Goal: Task Accomplishment & Management: Complete application form

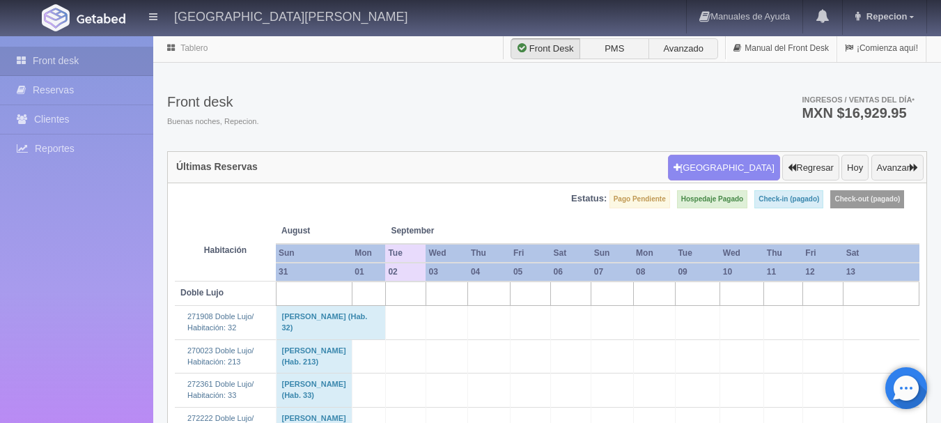
scroll to position [2090, 0]
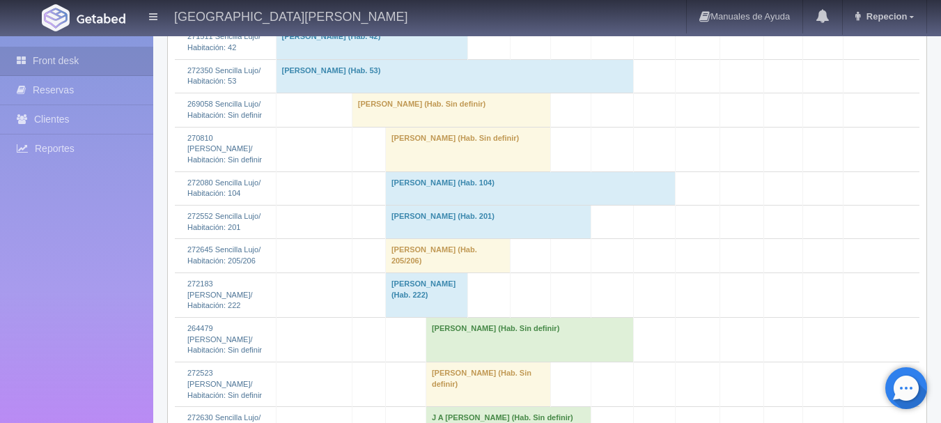
click at [447, 171] on td "Armando Garduza Rodríguez (Hab. Sin definir)" at bounding box center [467, 149] width 165 height 45
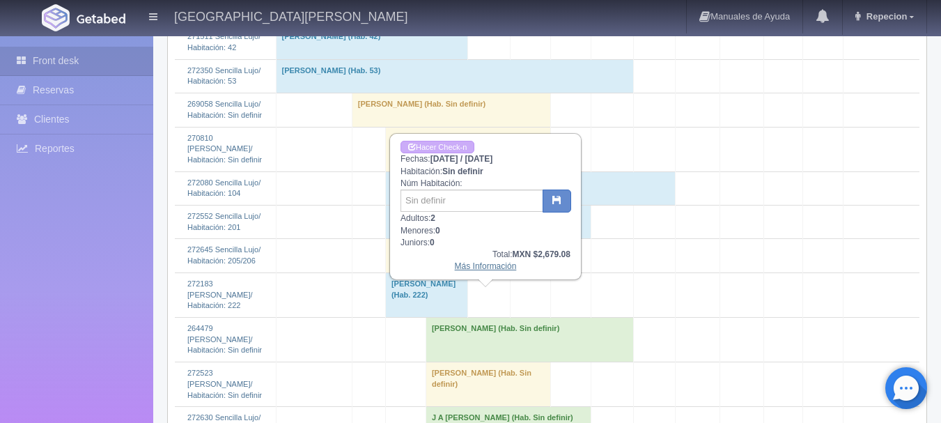
click at [467, 267] on link "Más Información" at bounding box center [486, 266] width 62 height 10
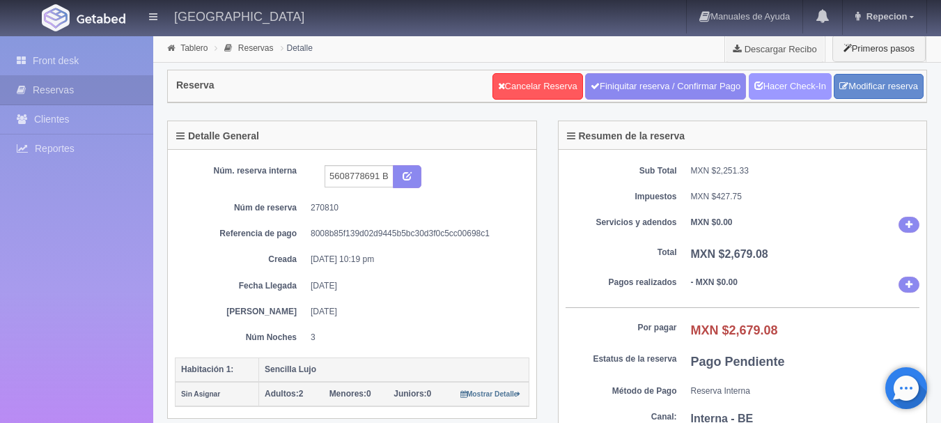
click at [782, 86] on link "Hacer Check-In" at bounding box center [790, 86] width 83 height 26
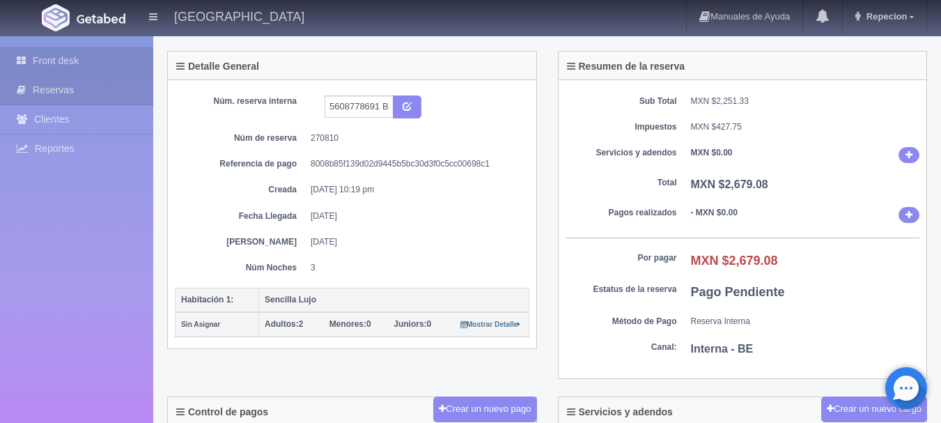
click at [56, 67] on link "Front desk" at bounding box center [76, 61] width 153 height 29
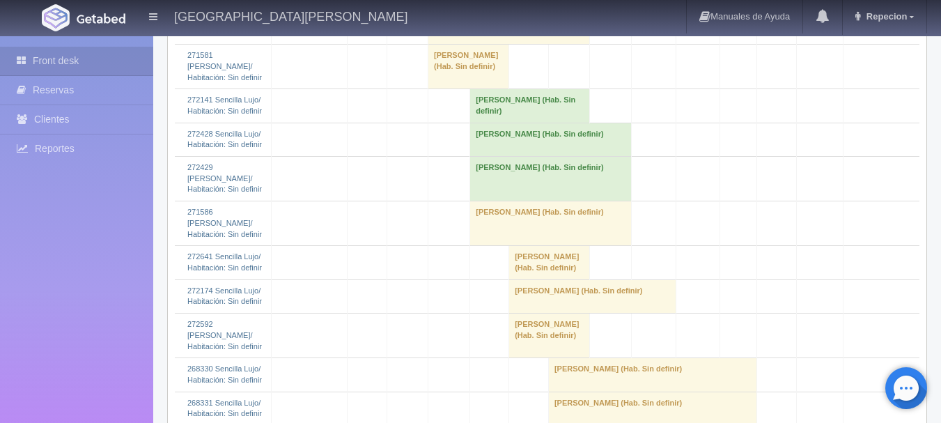
scroll to position [2159, 0]
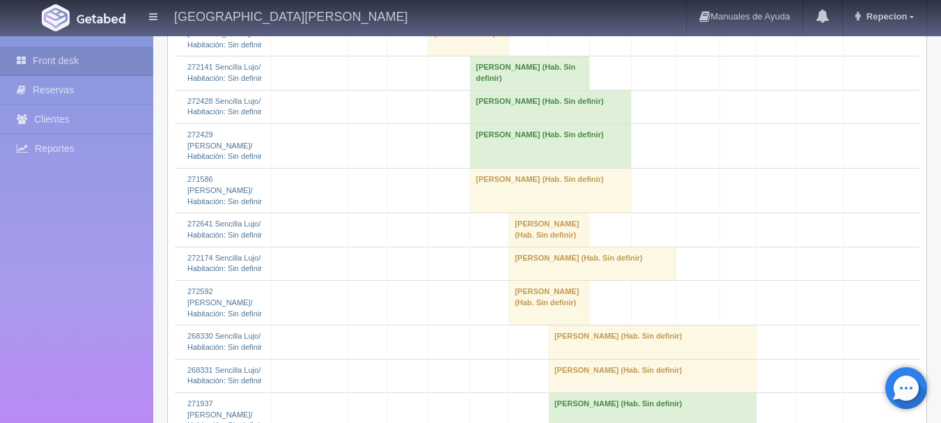
click at [515, 213] on td "[PERSON_NAME] (Hab. Sin definir)" at bounding box center [550, 191] width 161 height 45
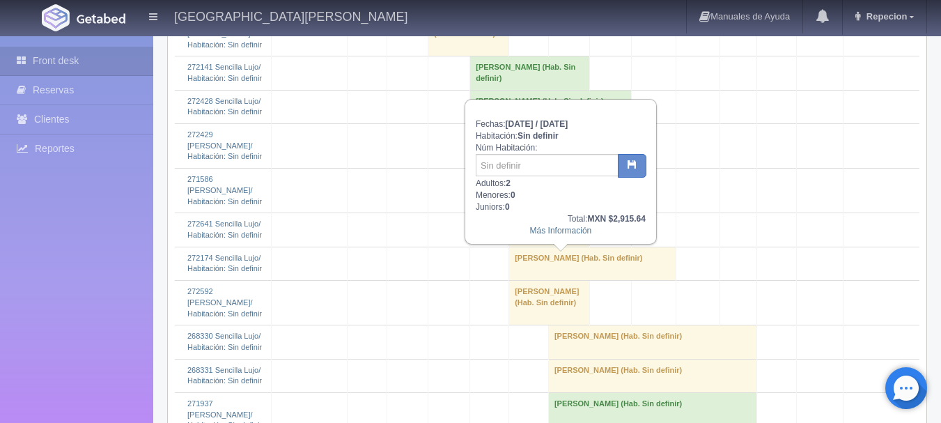
click at [527, 213] on td "[PERSON_NAME] (Hab. Sin definir)" at bounding box center [550, 191] width 161 height 45
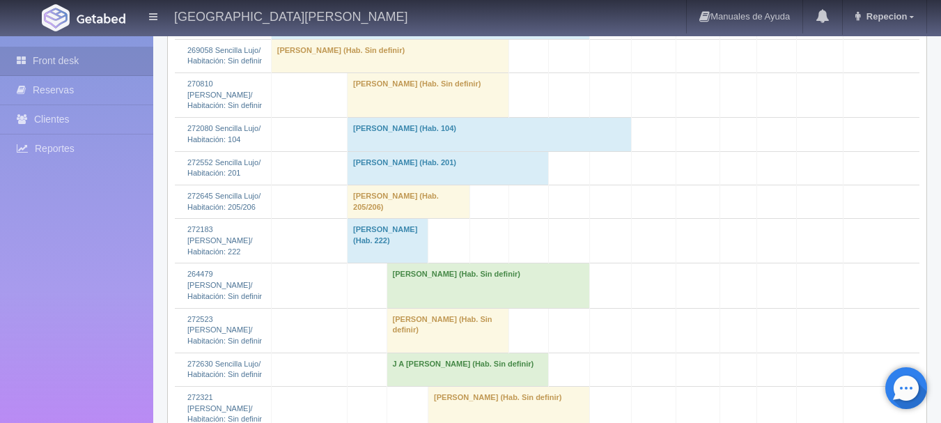
scroll to position [1741, 0]
click at [394, 116] on td "[PERSON_NAME] (Hab. Sin definir)" at bounding box center [429, 93] width 162 height 45
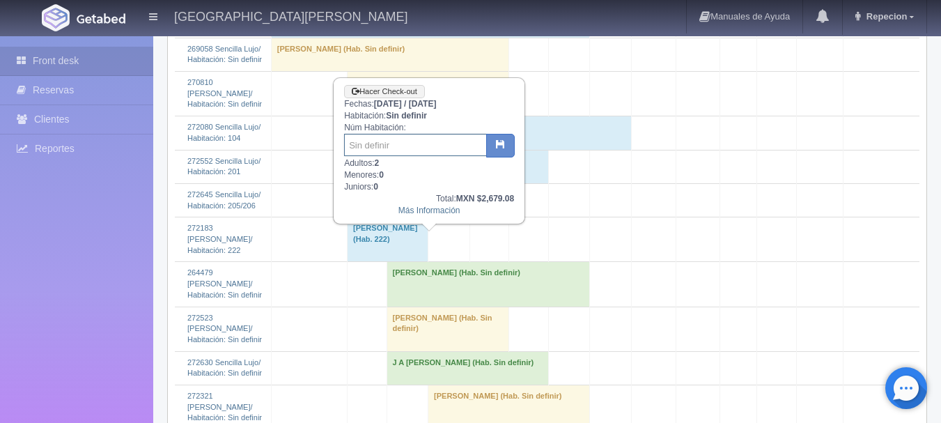
click at [404, 146] on input "text" at bounding box center [415, 145] width 143 height 22
type input "203"
click at [494, 135] on button "button" at bounding box center [500, 146] width 29 height 24
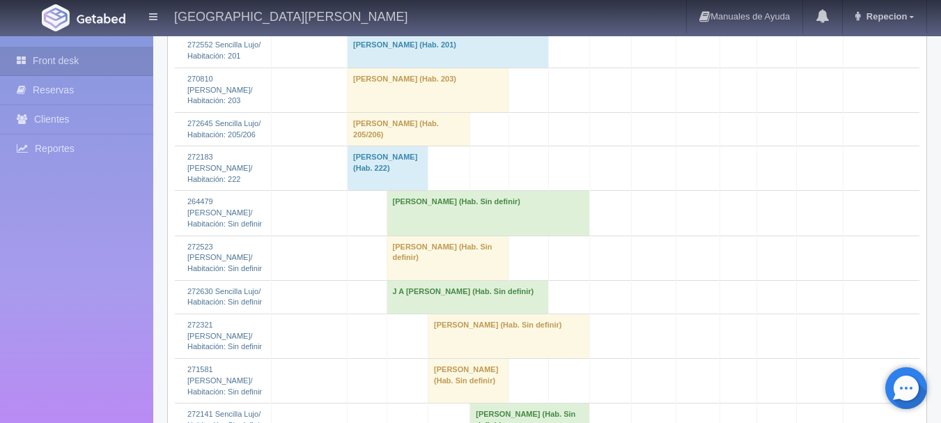
scroll to position [1811, 0]
click at [382, 114] on td "Armando Garduza Rodríguez (Hab. 203)" at bounding box center [429, 91] width 162 height 45
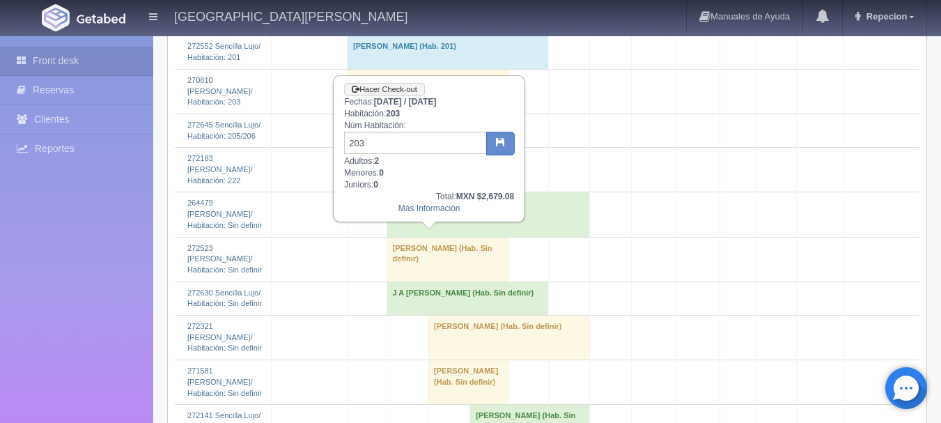
click at [382, 114] on td "Armando Garduza Rodríguez (Hab. 203)" at bounding box center [429, 91] width 162 height 45
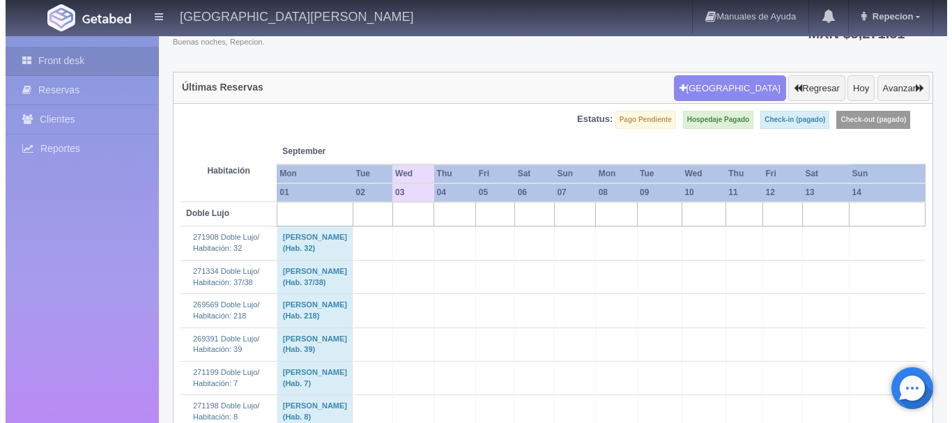
scroll to position [0, 0]
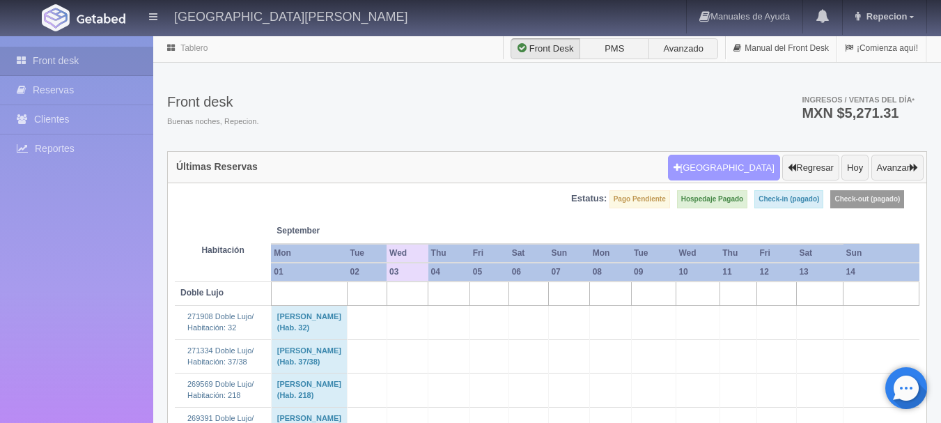
click at [736, 166] on button "Nueva Reserva" at bounding box center [724, 168] width 112 height 26
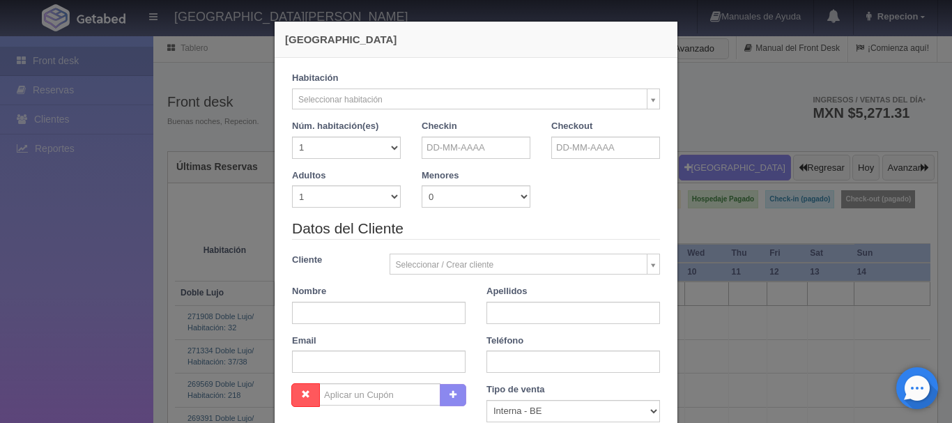
checkbox input "false"
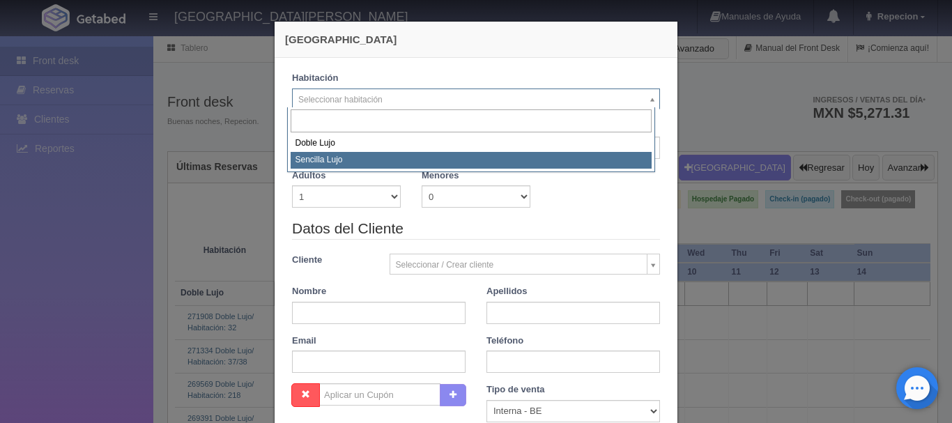
select select "576"
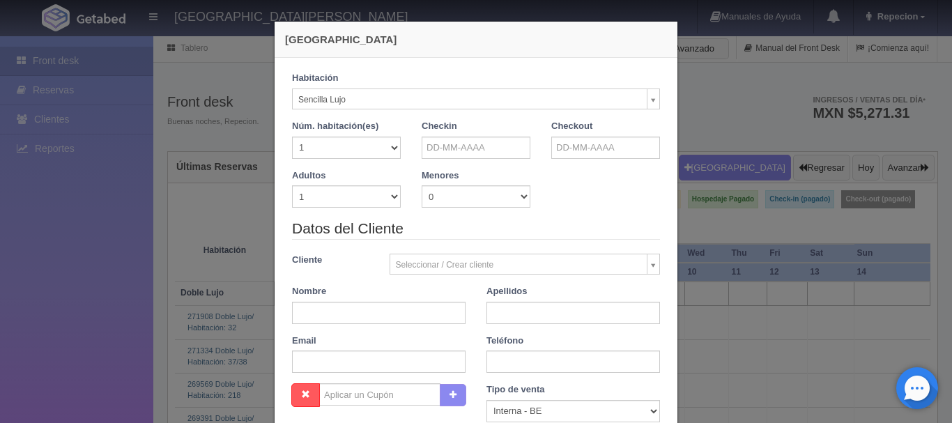
checkbox input "false"
click at [389, 195] on select "1 2 3 4 5 6 7 8 9 10" at bounding box center [346, 196] width 109 height 22
select select "2"
click at [292, 185] on select "1 2 3 4 5 6 7 8 9 10" at bounding box center [346, 196] width 109 height 22
checkbox input "false"
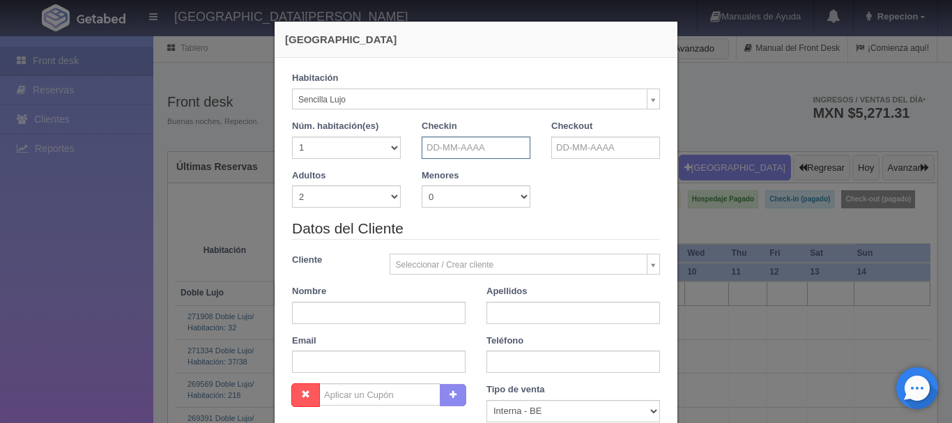
click at [458, 147] on input "text" at bounding box center [475, 148] width 109 height 22
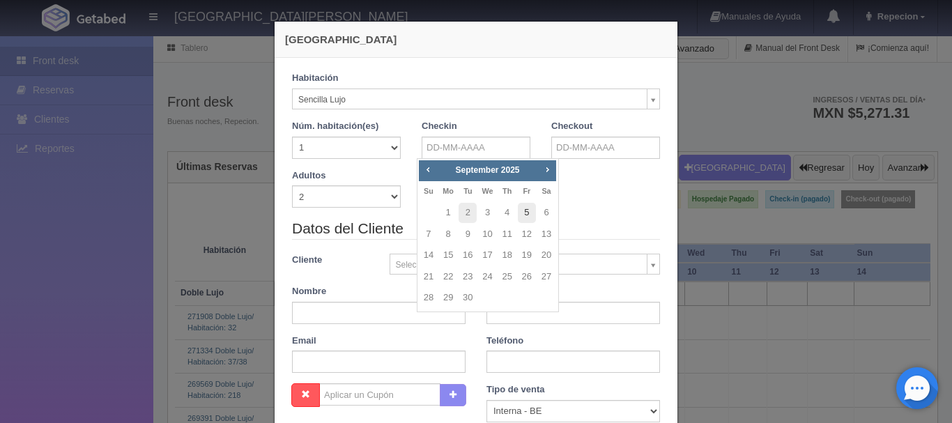
click at [527, 212] on link "5" at bounding box center [527, 213] width 18 height 20
type input "05-09-2025"
checkbox input "false"
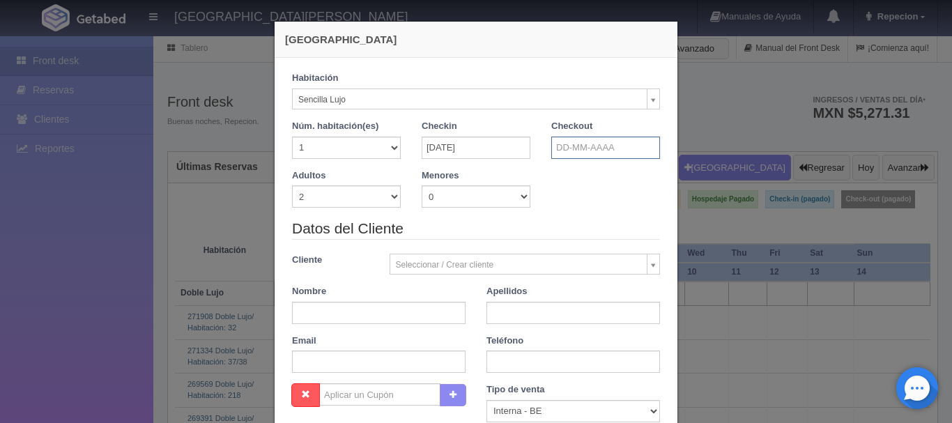
click at [575, 151] on input "text" at bounding box center [605, 148] width 109 height 22
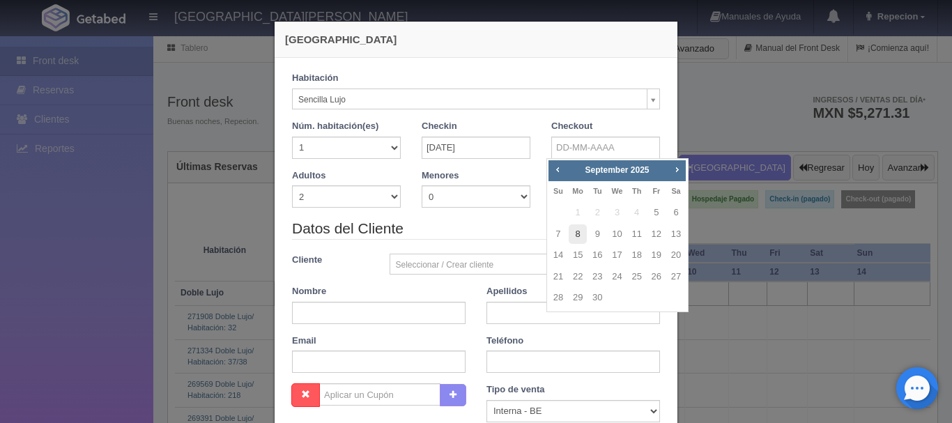
click at [577, 233] on link "8" at bounding box center [577, 234] width 18 height 20
type input "08-09-2025"
checkbox input "false"
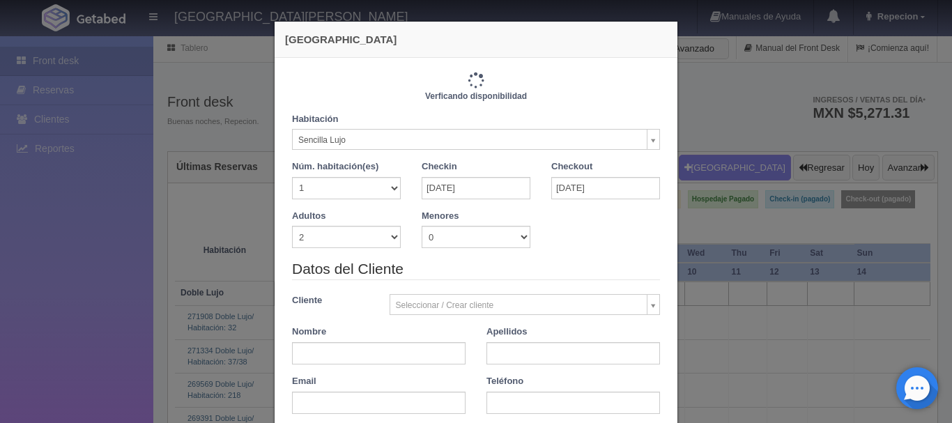
type input "3450.00"
checkbox input "false"
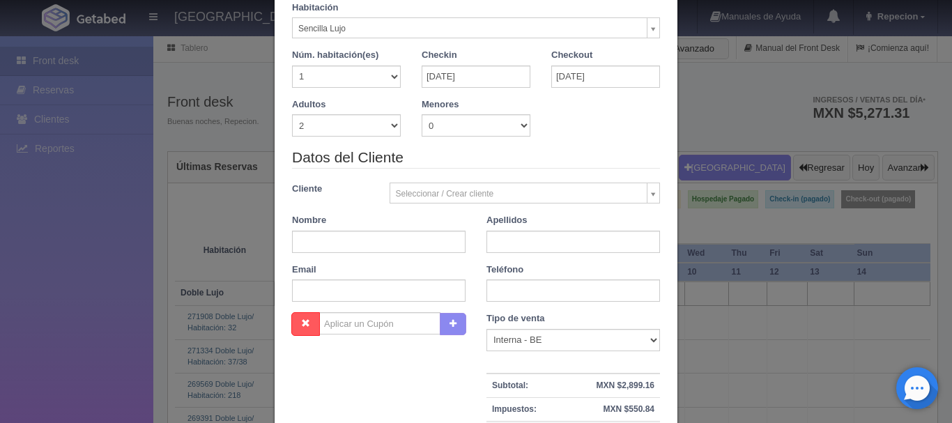
scroll to position [139, 0]
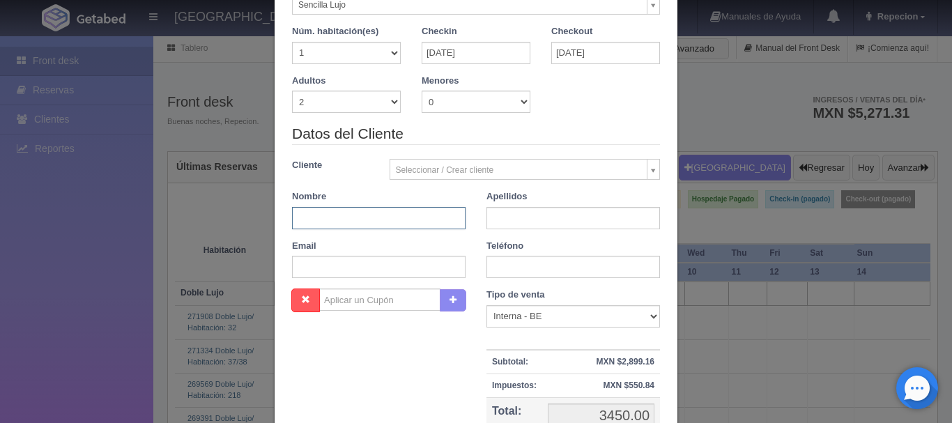
click at [367, 226] on input "text" at bounding box center [378, 218] width 173 height 22
type input "FRANCISCO"
click at [513, 224] on input "text" at bounding box center [572, 218] width 173 height 22
type input "ARIAS"
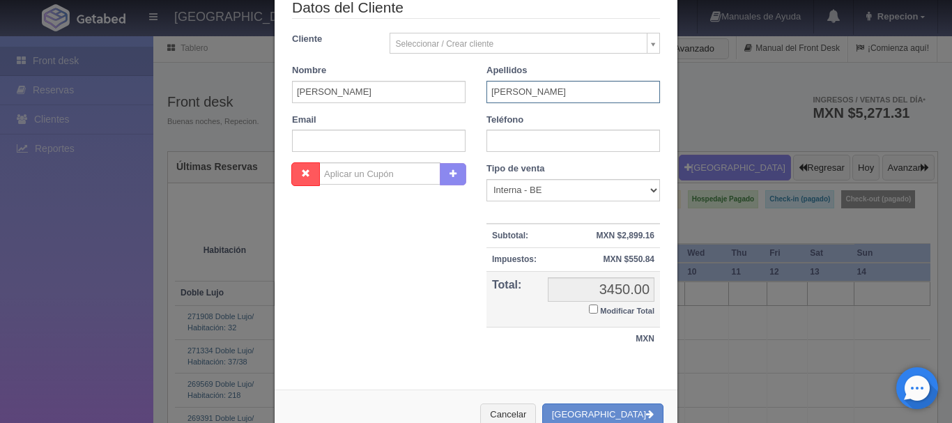
scroll to position [279, 0]
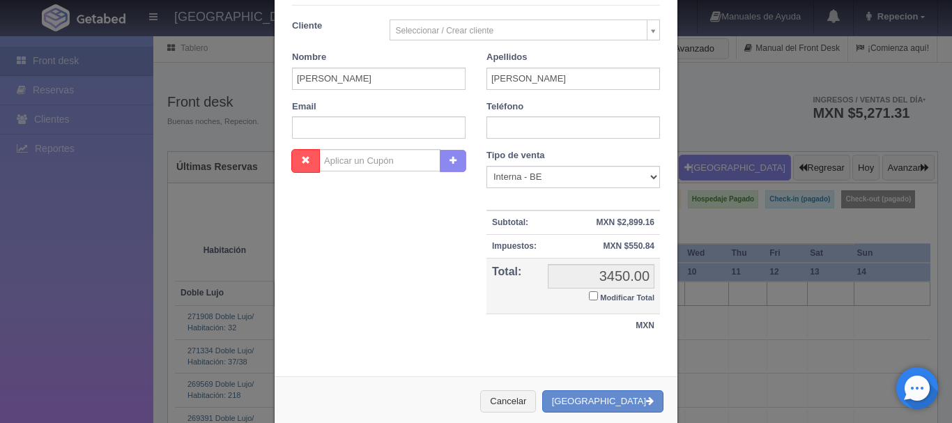
click at [589, 297] on input "Modificar Total" at bounding box center [593, 295] width 9 height 9
checkbox input "true"
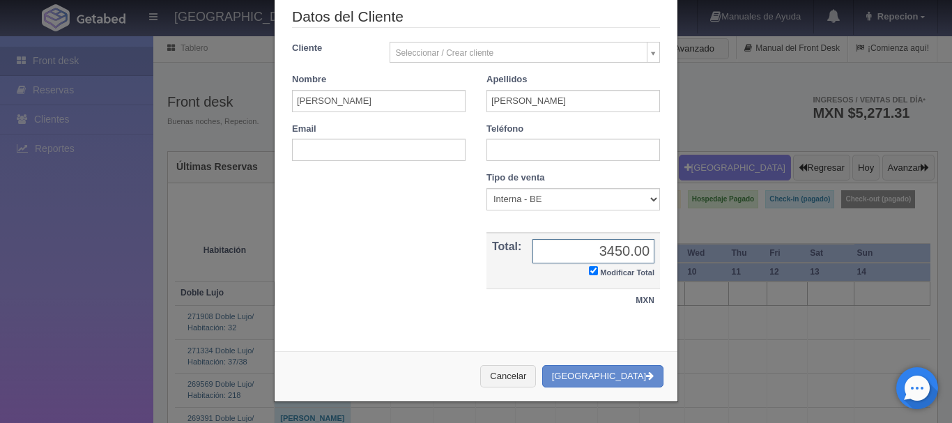
scroll to position [256, 0]
type input "3"
type input "2880"
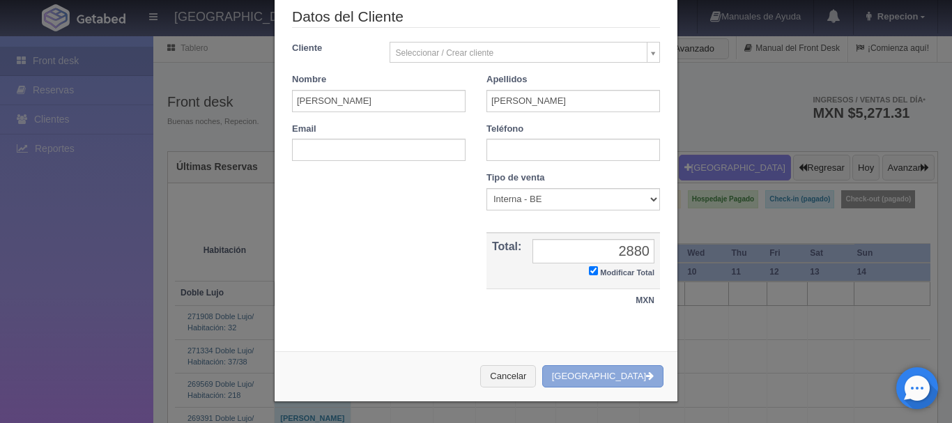
click at [598, 371] on button "[GEOGRAPHIC_DATA]" at bounding box center [602, 376] width 121 height 23
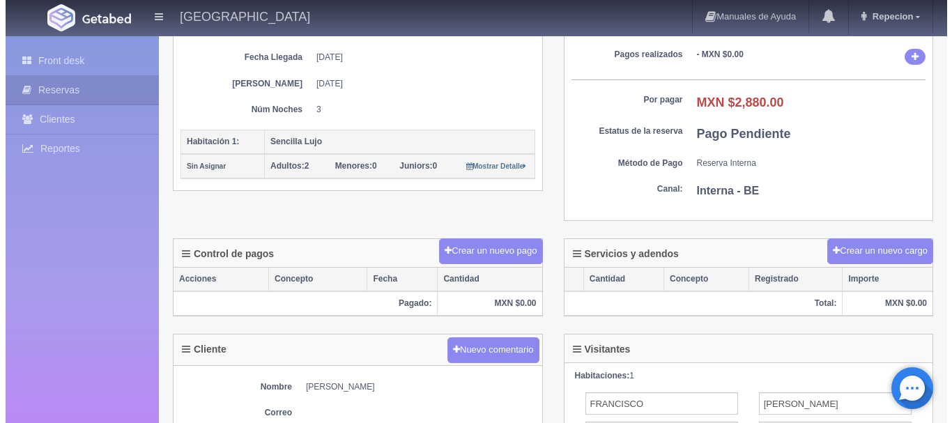
scroll to position [279, 0]
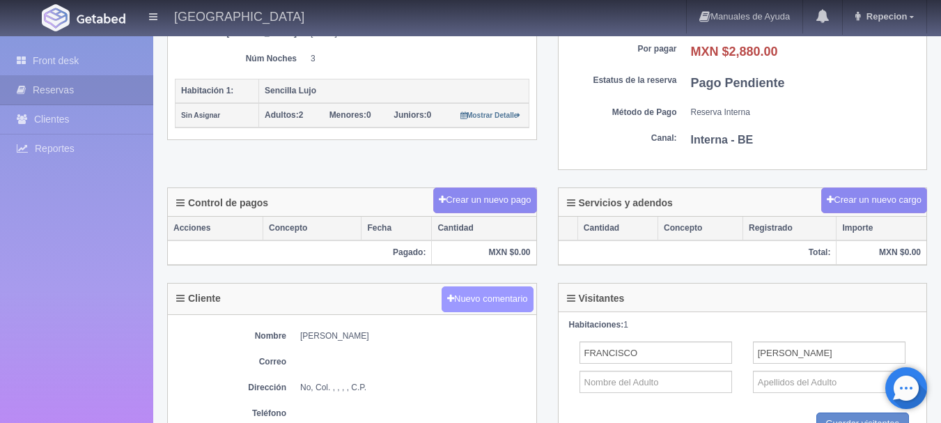
click at [475, 300] on button "Nuevo comentario" at bounding box center [488, 299] width 92 height 26
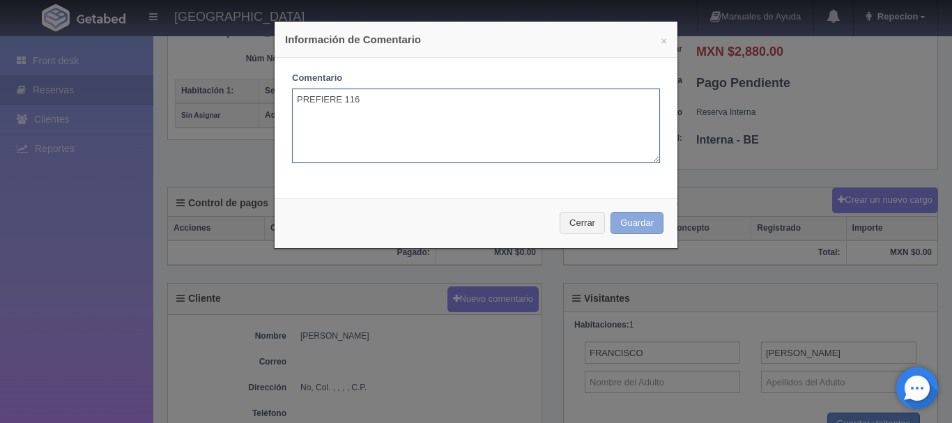
type textarea "PREFIERE 116"
drag, startPoint x: 639, startPoint y: 223, endPoint x: 573, endPoint y: 212, distance: 66.3
click at [637, 223] on button "Guardar" at bounding box center [636, 223] width 53 height 23
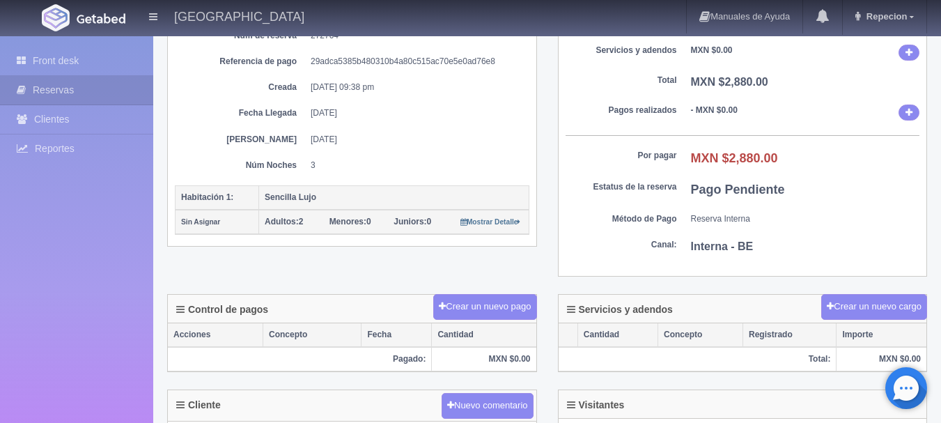
scroll to position [139, 0]
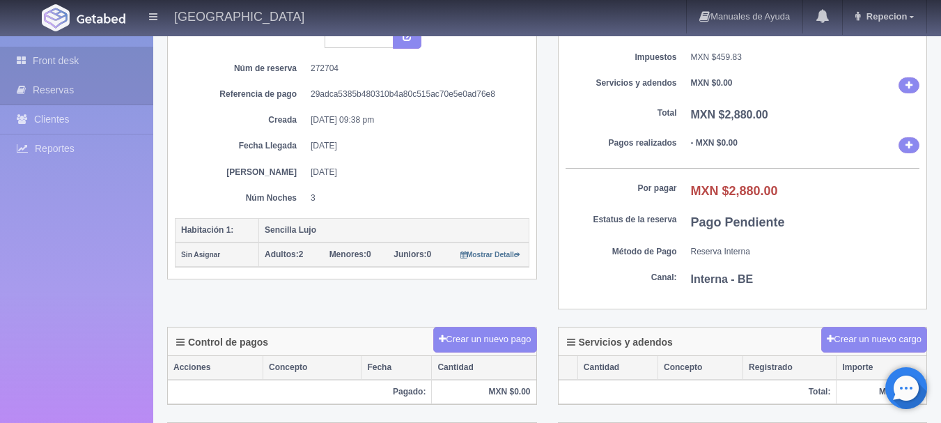
click at [69, 61] on link "Front desk" at bounding box center [76, 61] width 153 height 29
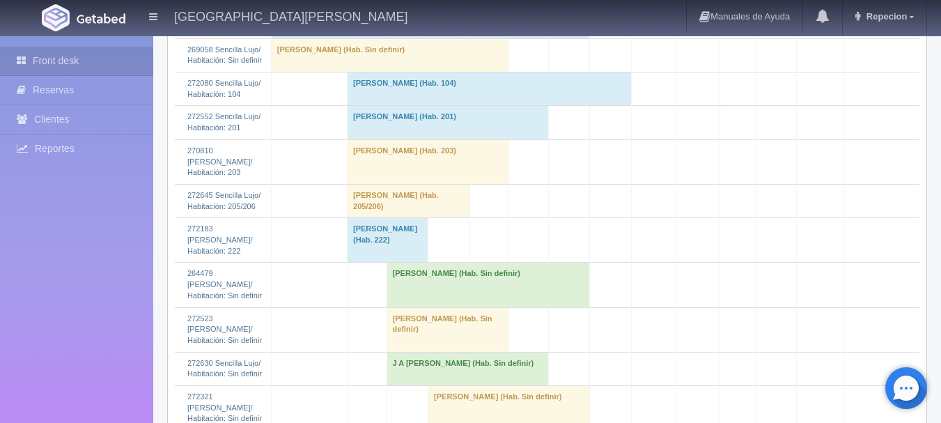
scroll to position [1741, 0]
